Goal: Register for event/course

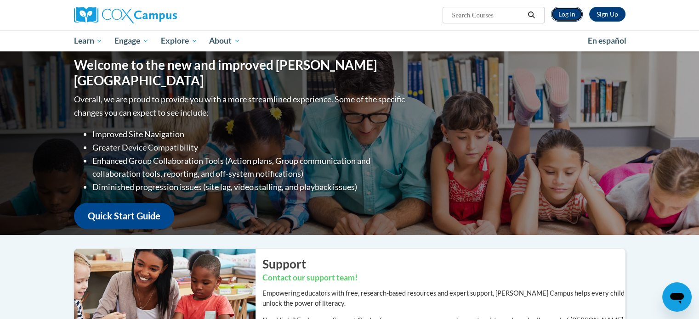
click at [570, 18] on link "Log In" at bounding box center [567, 14] width 32 height 15
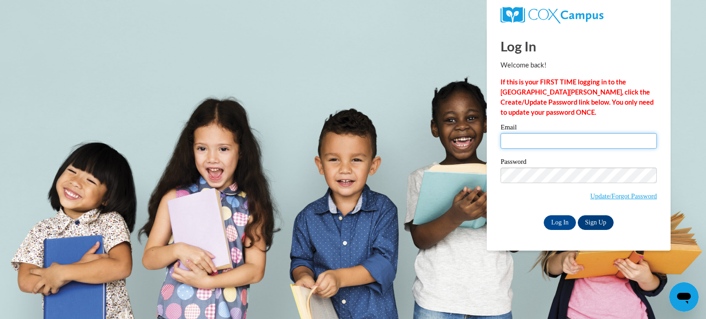
type input "jlofquis@kusd.edu"
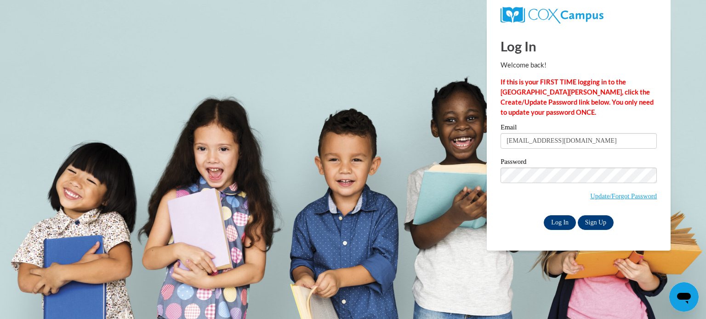
drag, startPoint x: 553, startPoint y: 231, endPoint x: 554, endPoint y: 225, distance: 5.5
click at [554, 225] on div "Log In Welcome back! If this is your FIRST TIME logging in to the NEW Cox Campu…" at bounding box center [579, 139] width 198 height 223
click at [554, 225] on input "Log In" at bounding box center [560, 222] width 32 height 15
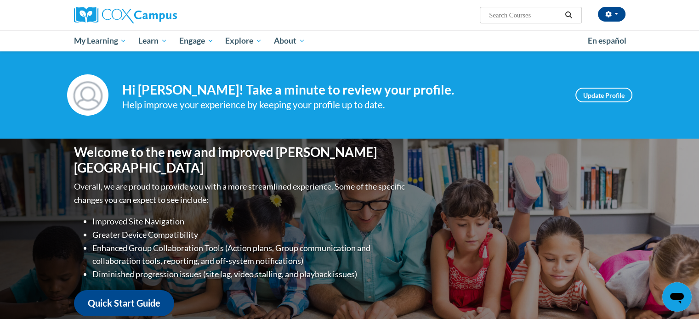
click at [552, 18] on input "Search..." at bounding box center [525, 15] width 74 height 11
type input "response to intervention"
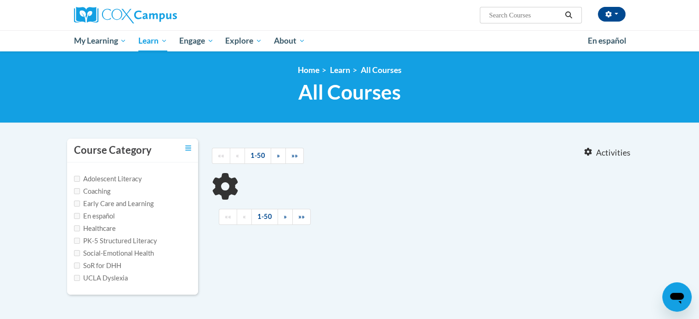
type input "response to intervention"
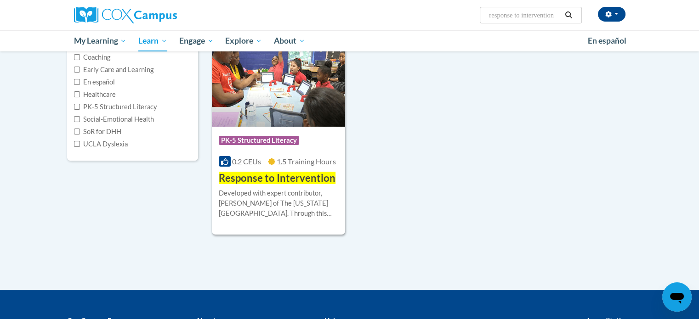
scroll to position [142, 0]
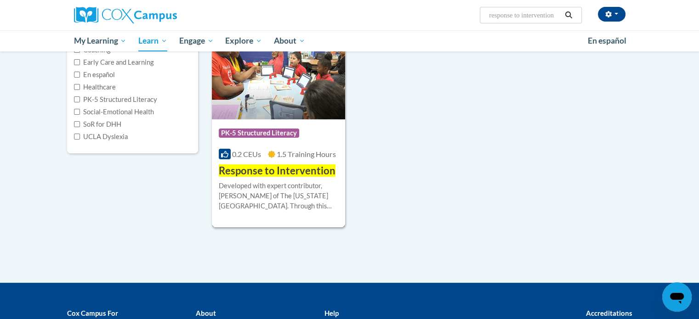
click at [239, 191] on div "Developed with expert contributor, Dr. [PERSON_NAME] of The [US_STATE][GEOGRAPH…" at bounding box center [279, 196] width 120 height 30
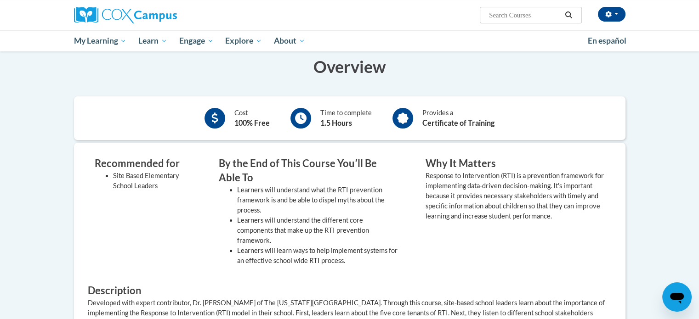
scroll to position [159, 0]
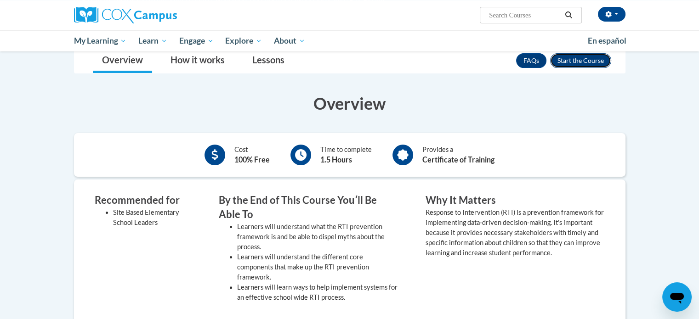
click at [581, 60] on button "Enroll" at bounding box center [580, 60] width 61 height 15
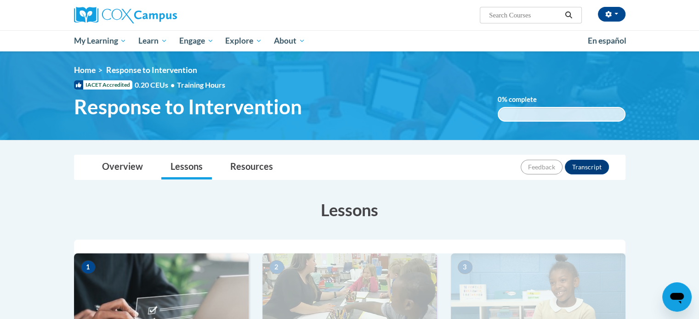
click at [563, 13] on button "Search" at bounding box center [568, 15] width 14 height 11
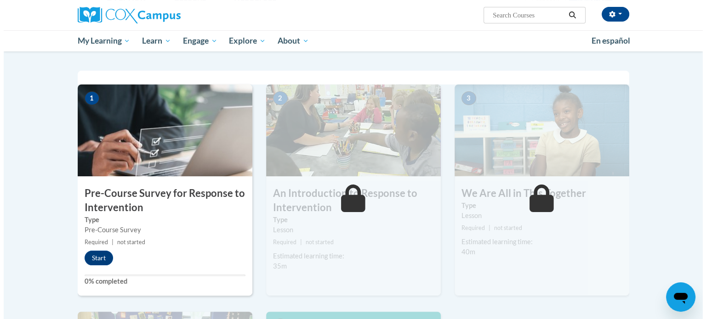
scroll to position [229, 0]
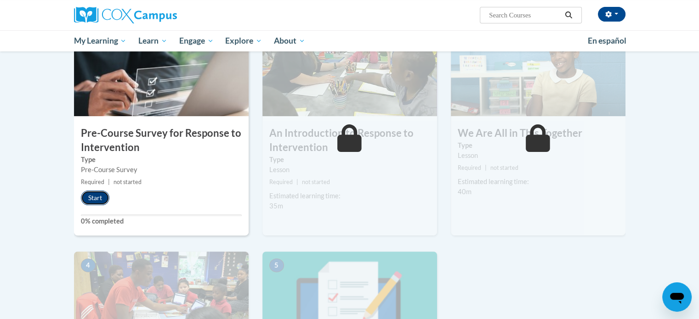
click at [90, 203] on button "Start" at bounding box center [95, 198] width 28 height 15
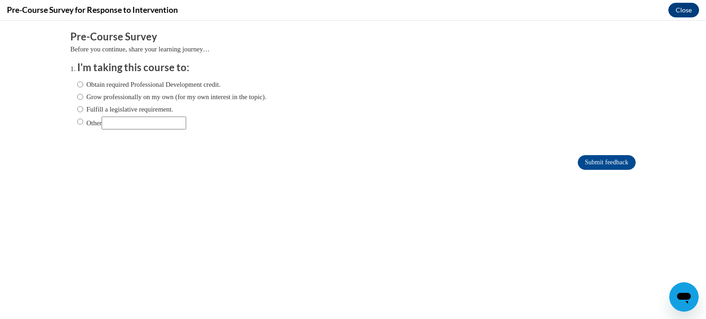
scroll to position [0, 0]
click at [140, 84] on label "Obtain required Professional Development credit." at bounding box center [148, 84] width 143 height 10
click at [83, 84] on input "Obtain required Professional Development credit." at bounding box center [80, 84] width 6 height 10
radio input "true"
click at [608, 162] on input "Submit feedback" at bounding box center [607, 162] width 58 height 15
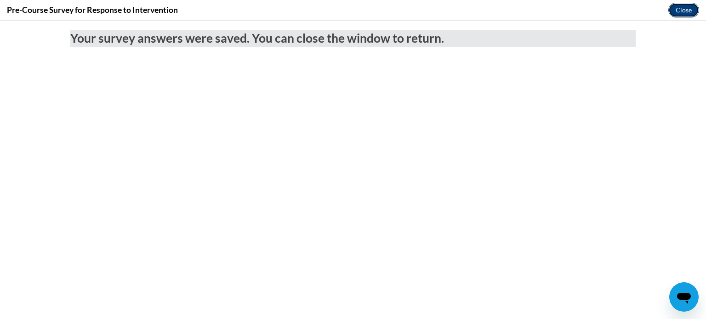
click at [689, 7] on button "Close" at bounding box center [683, 10] width 31 height 15
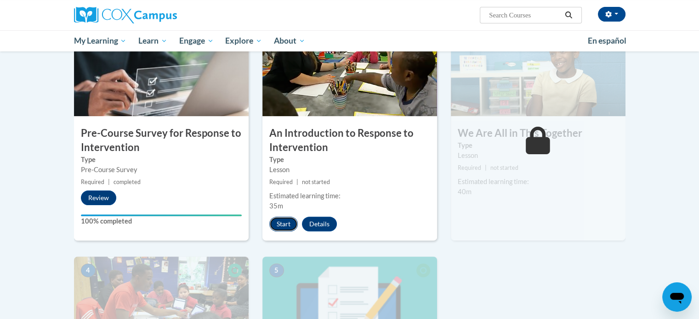
click at [284, 223] on button "Start" at bounding box center [283, 224] width 28 height 15
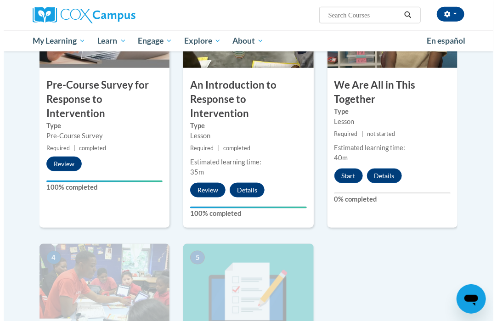
scroll to position [307, 0]
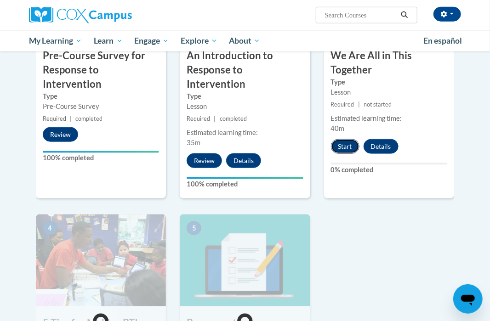
click at [347, 144] on button "Start" at bounding box center [345, 146] width 28 height 15
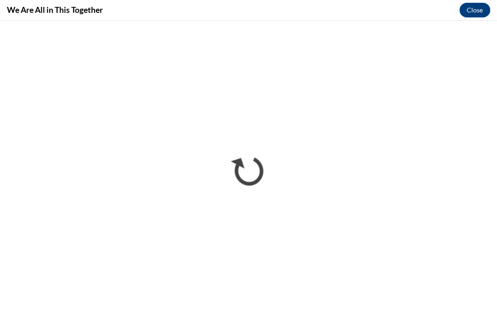
scroll to position [0, 0]
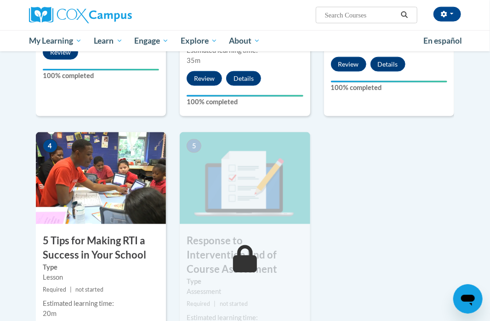
scroll to position [388, 0]
